Goal: Navigation & Orientation: Find specific page/section

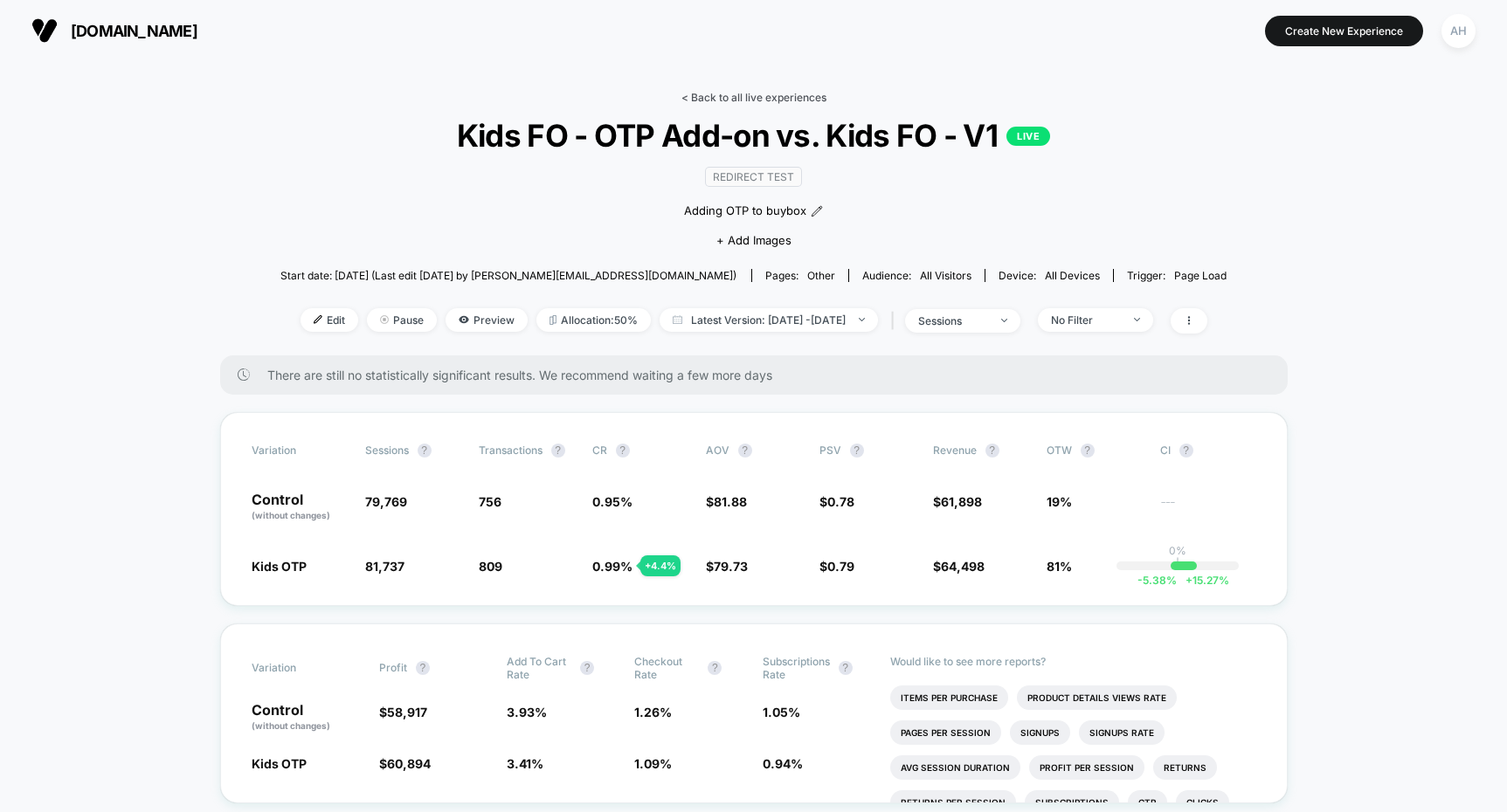
click at [743, 97] on link "< Back to all live experiences" at bounding box center [754, 97] width 145 height 13
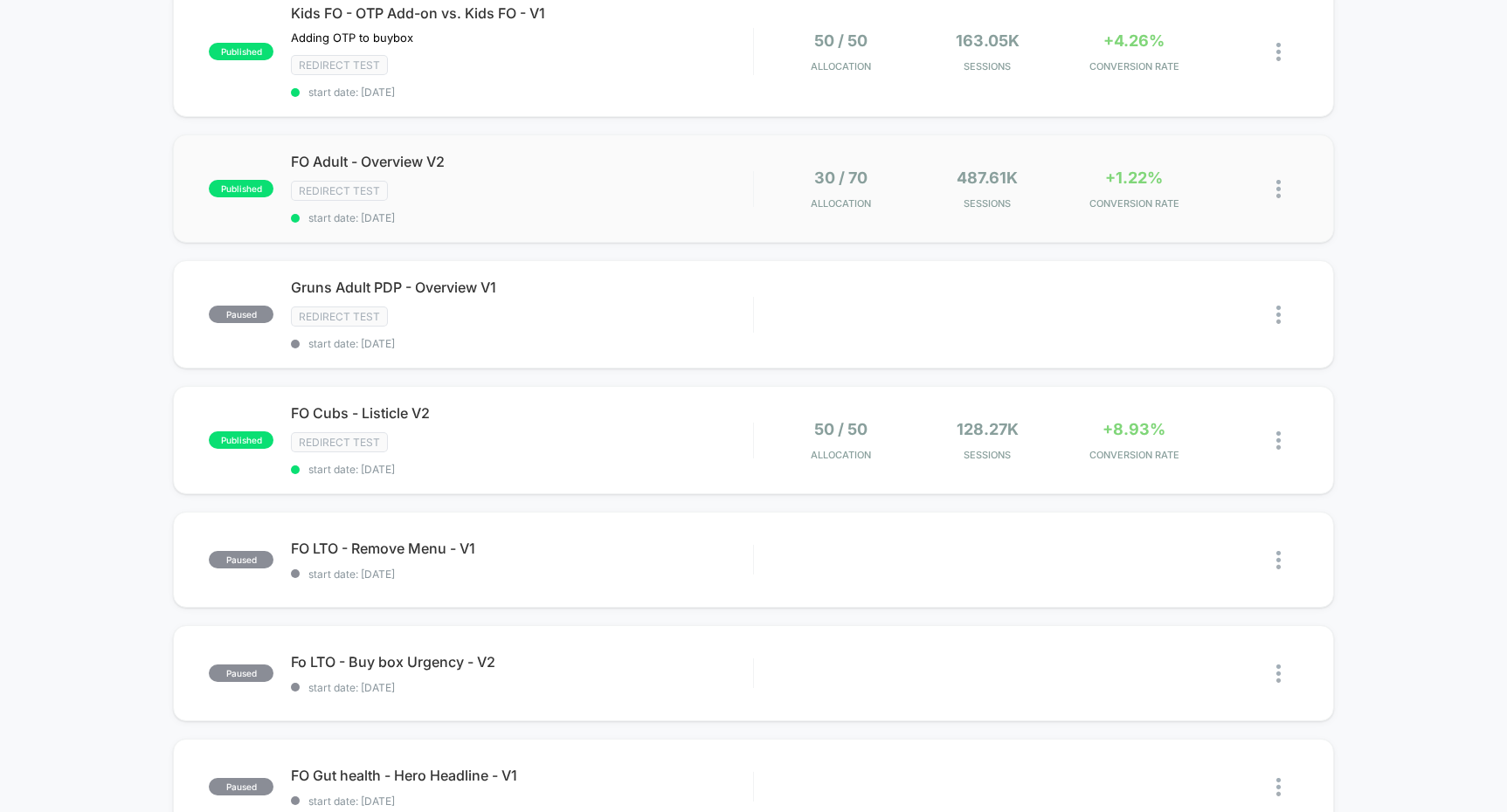
scroll to position [432, 0]
click at [659, 435] on div "Redirect Test" at bounding box center [522, 441] width 461 height 20
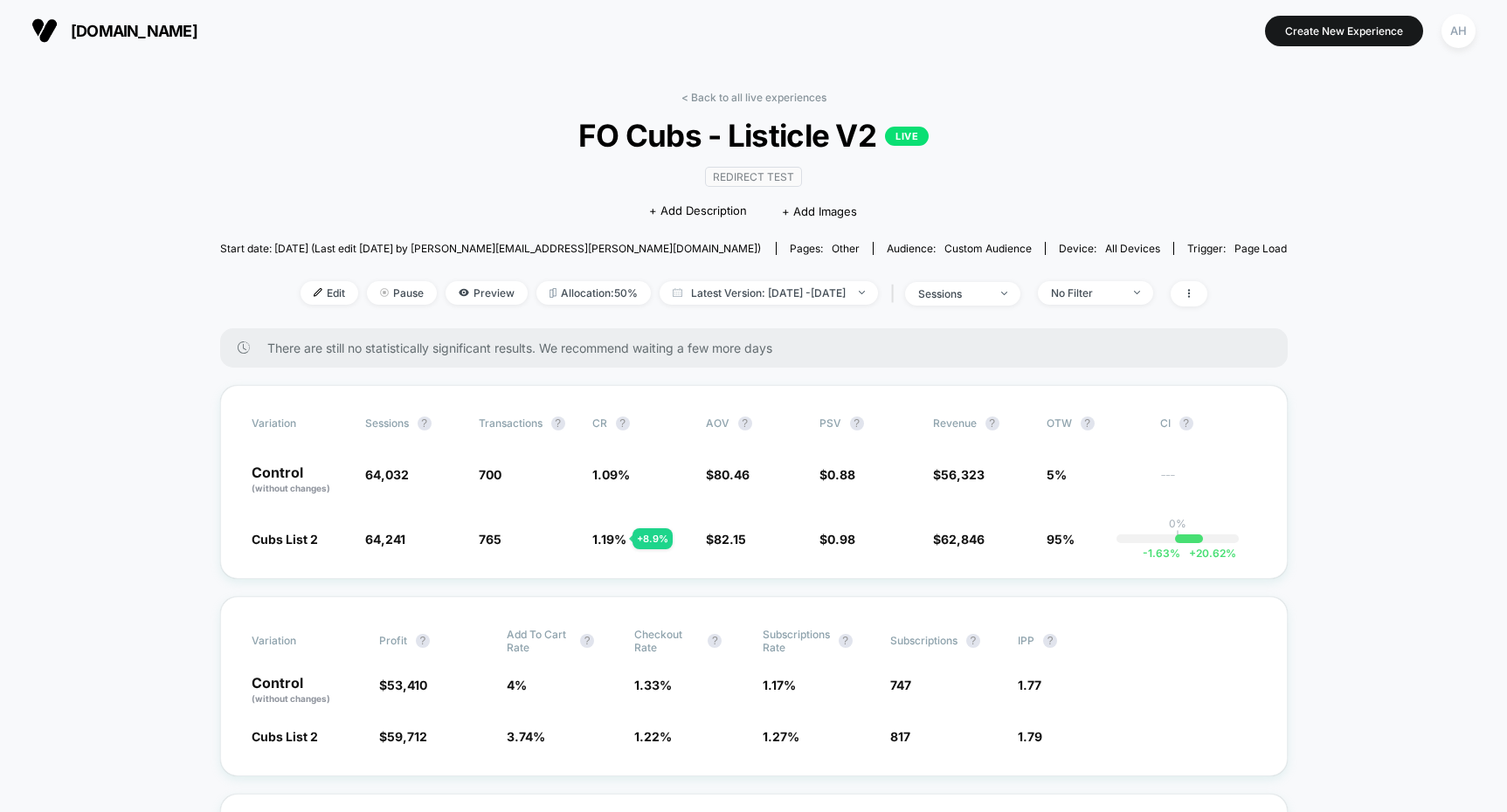
click at [742, 97] on link "< Back to all live experiences" at bounding box center [754, 97] width 145 height 13
